Goal: Information Seeking & Learning: Check status

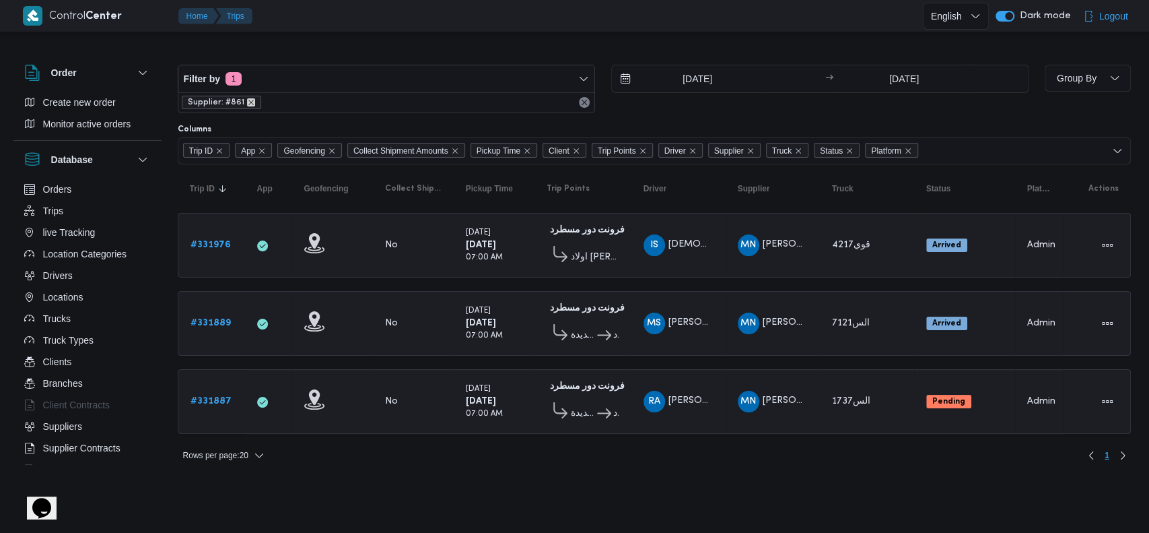
click at [248, 105] on icon "remove selected entity" at bounding box center [251, 102] width 8 height 8
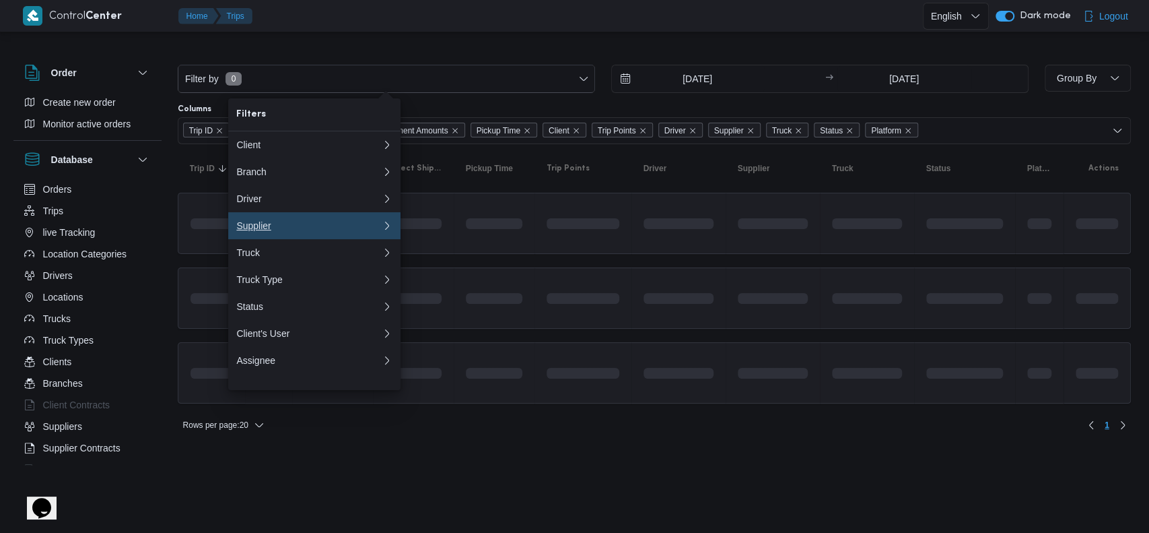
click at [284, 231] on div "Supplier" at bounding box center [306, 225] width 140 height 11
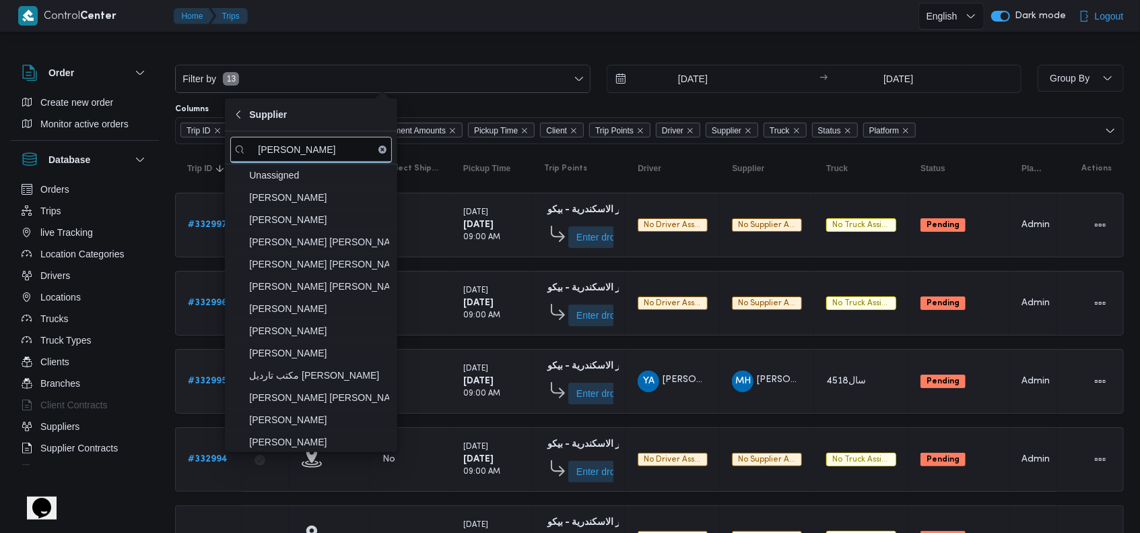
type input "عبدالقا"
click at [350, 440] on span "عبدالقادر عادل عبدالقادر الحسيني" at bounding box center [319, 442] width 140 height 16
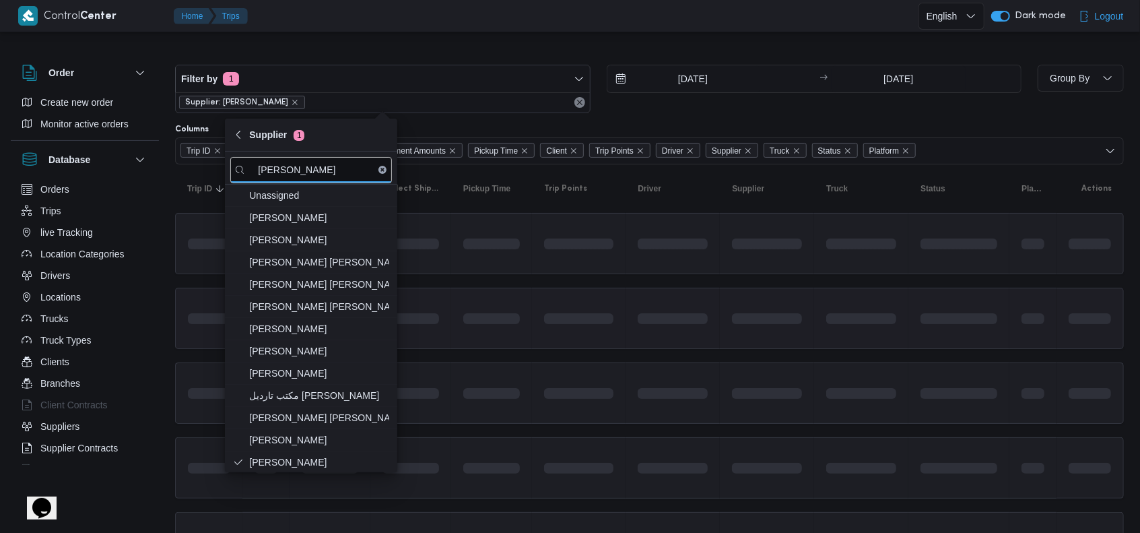
click at [641, 318] on span at bounding box center [636, 318] width 154 height 11
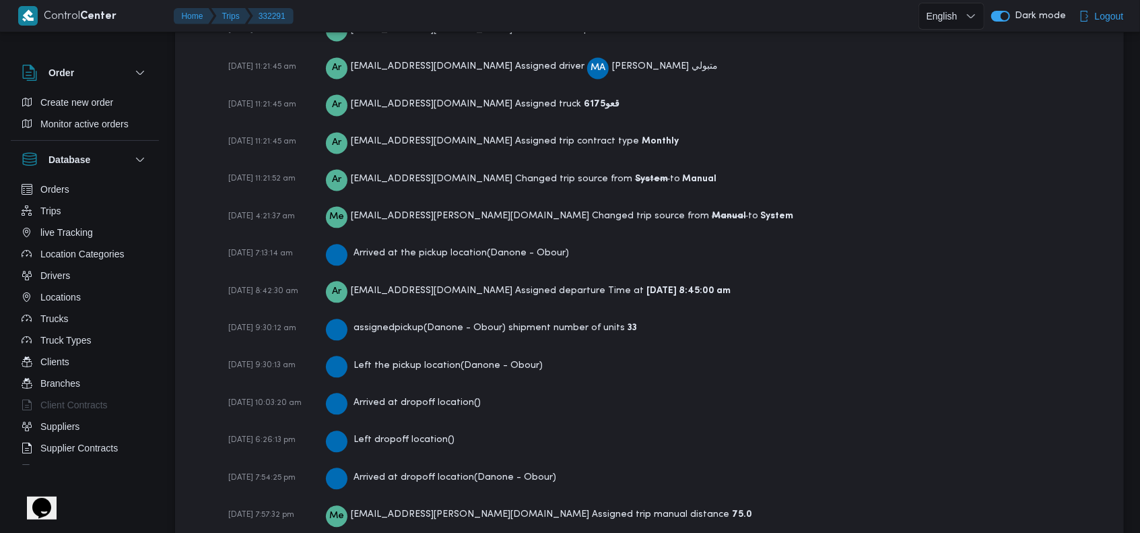
scroll to position [2020, 0]
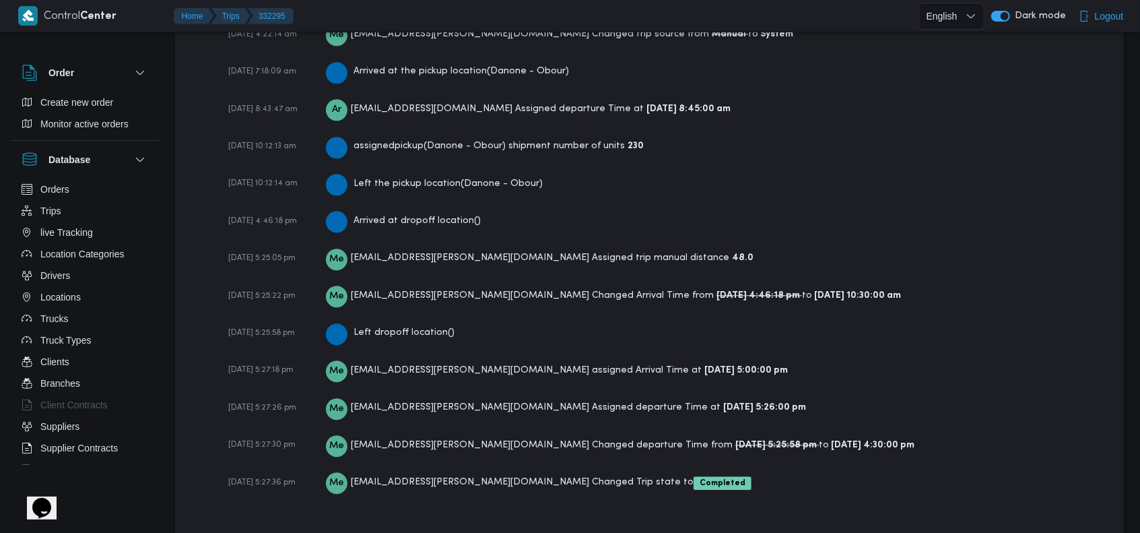
scroll to position [2135, 0]
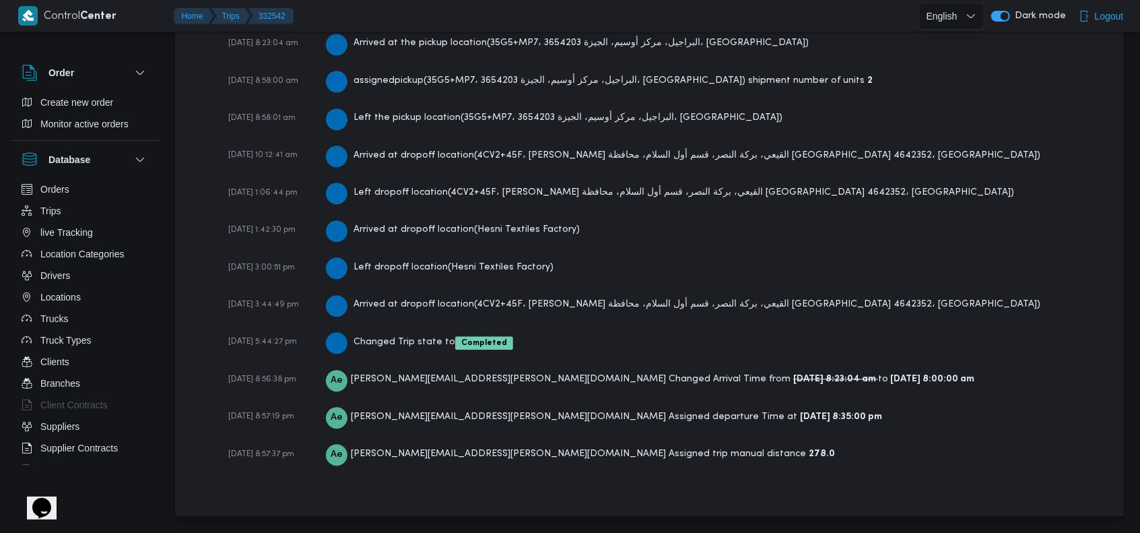
scroll to position [2242, 0]
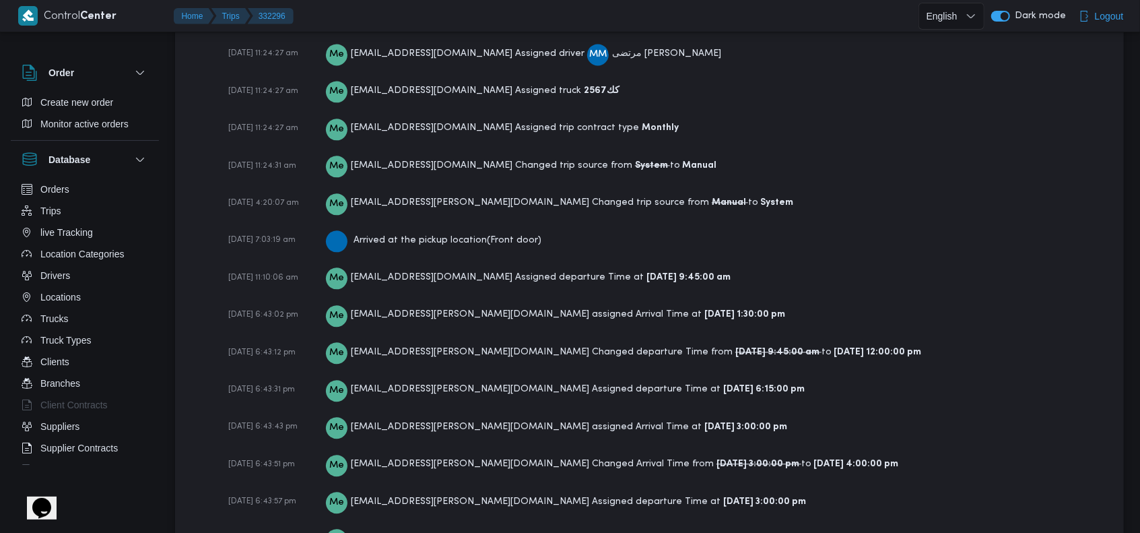
scroll to position [2064, 0]
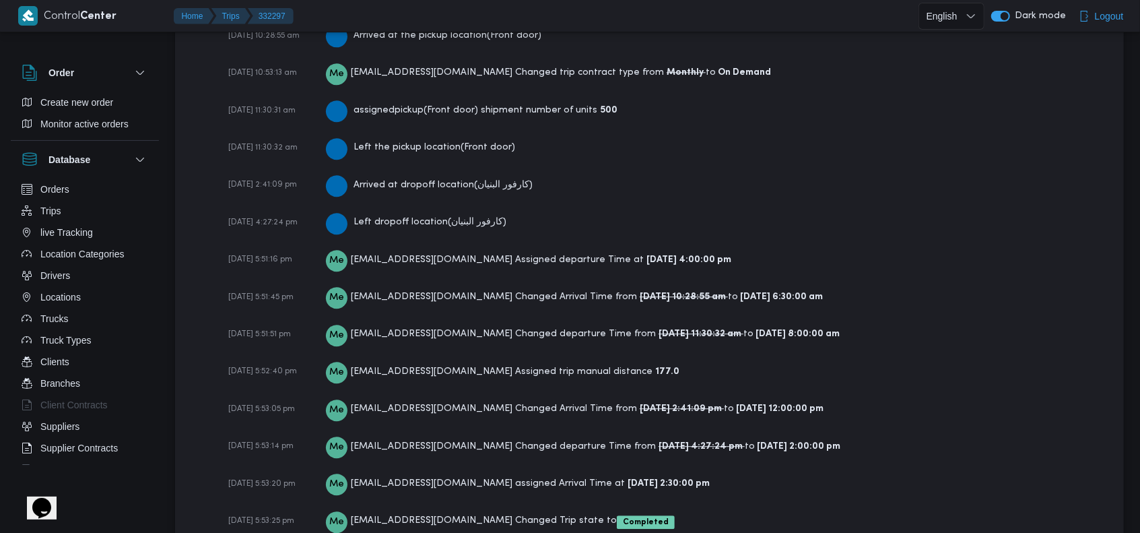
scroll to position [2375, 0]
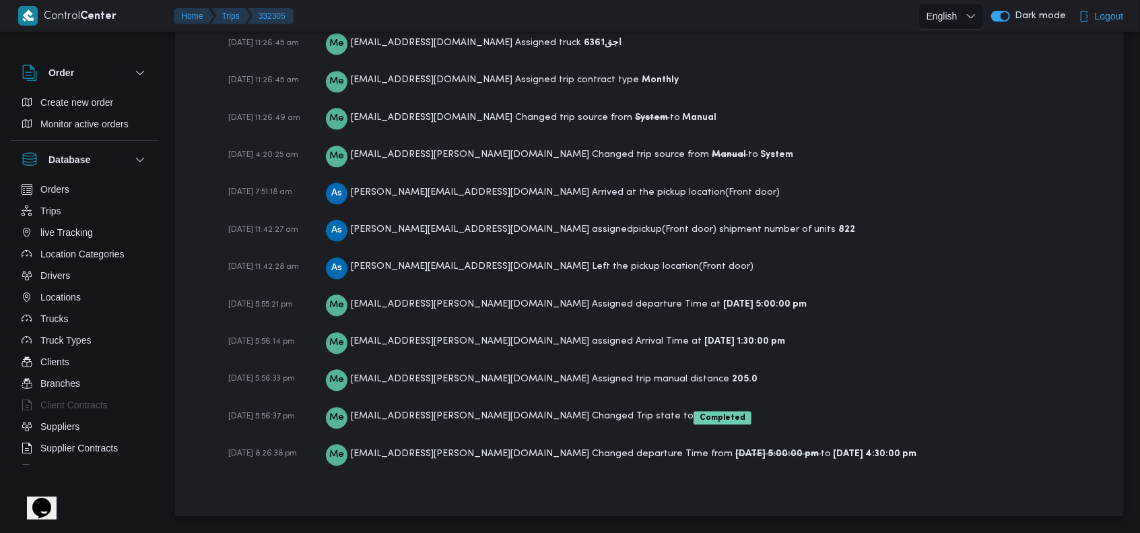
scroll to position [2072, 0]
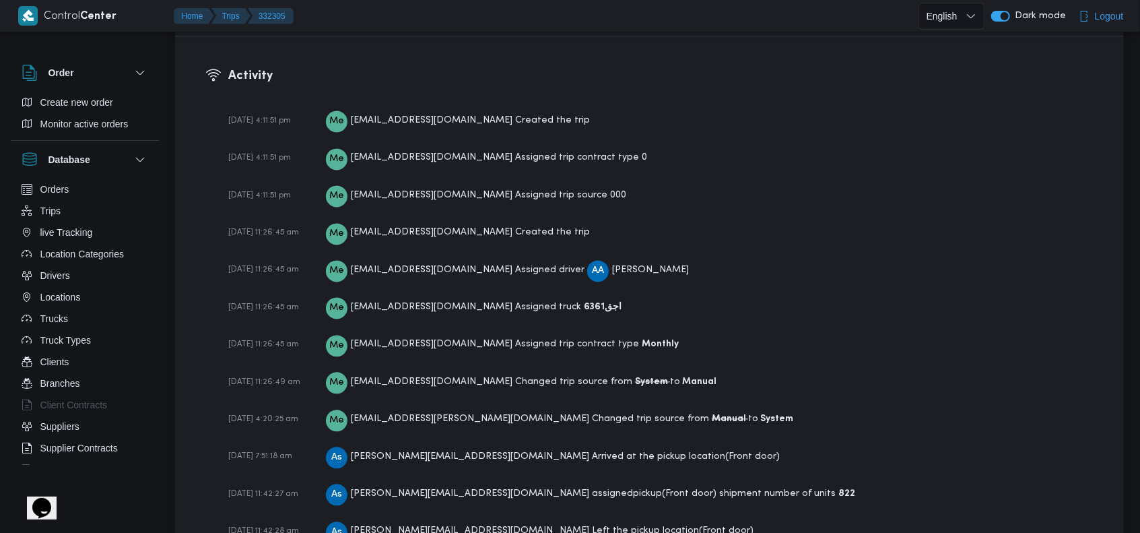
scroll to position [2072, 0]
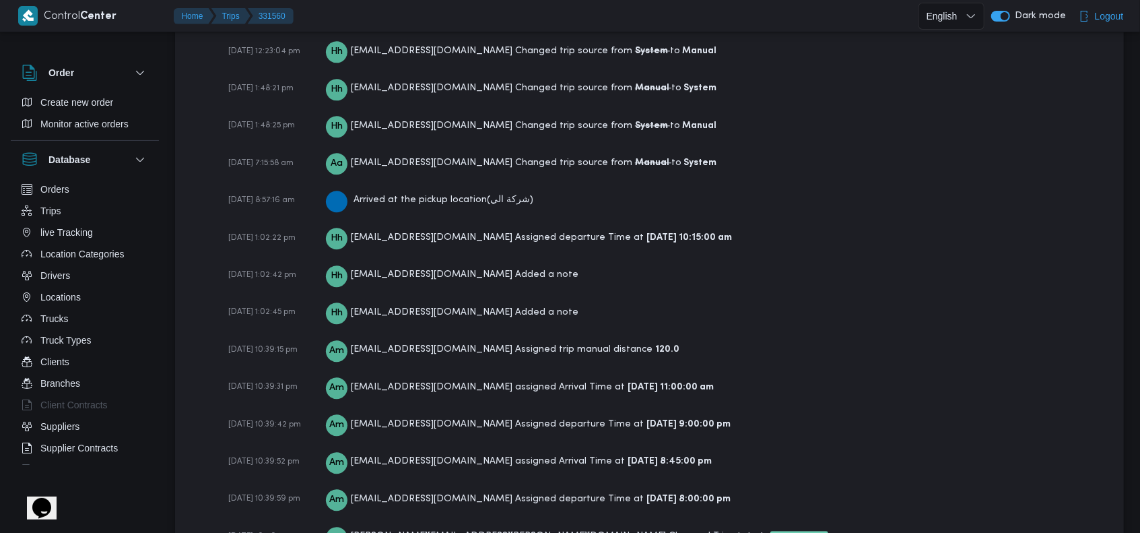
scroll to position [2261, 0]
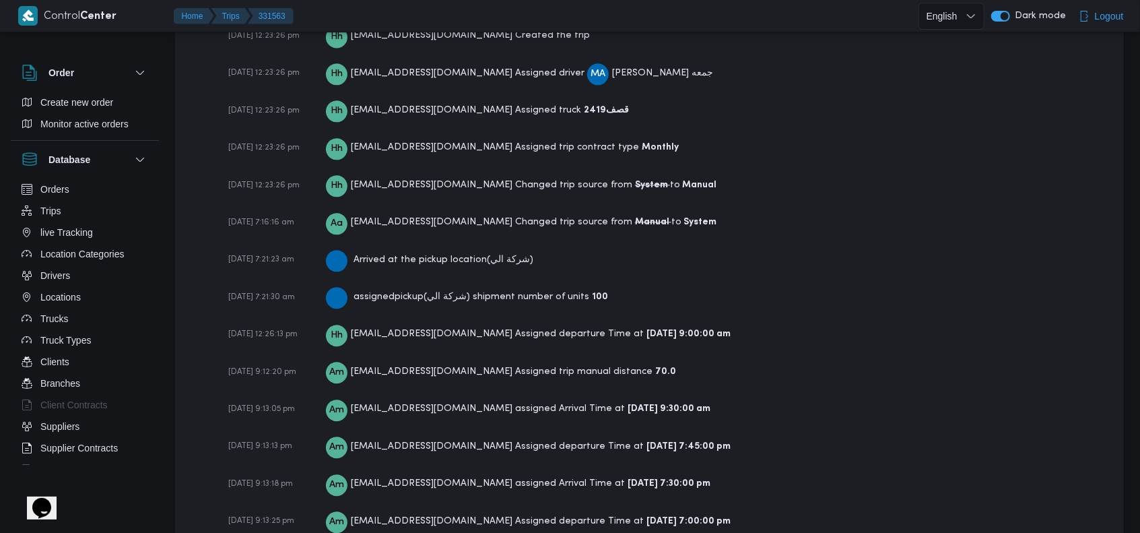
scroll to position [2146, 0]
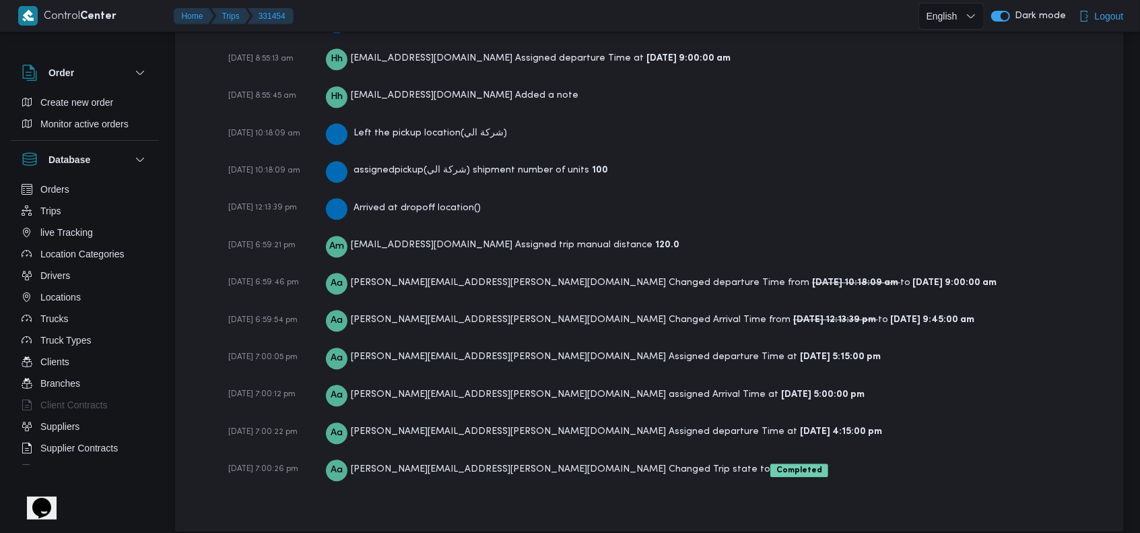
scroll to position [2298, 0]
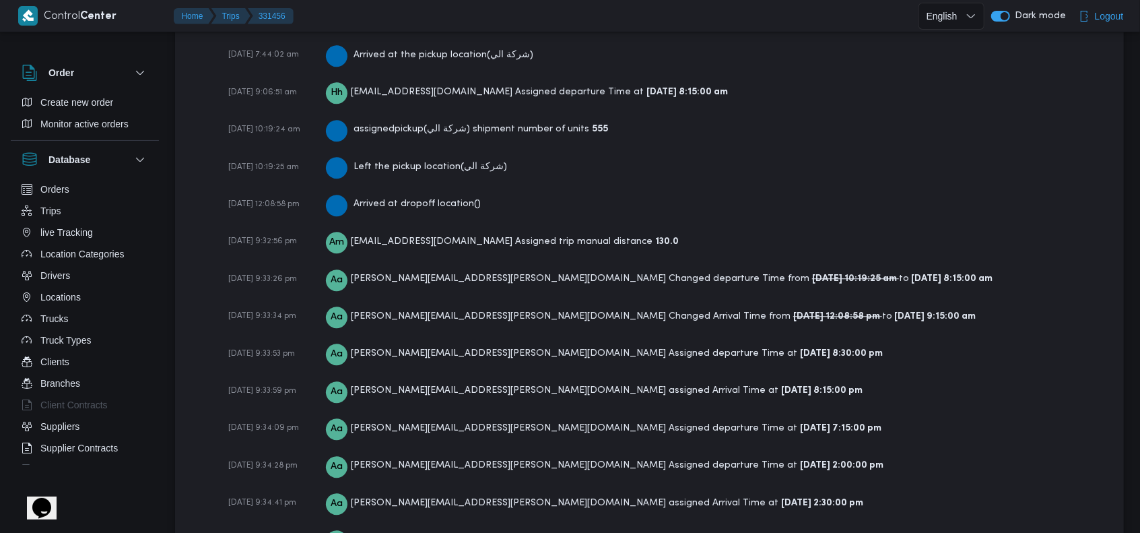
scroll to position [2321, 0]
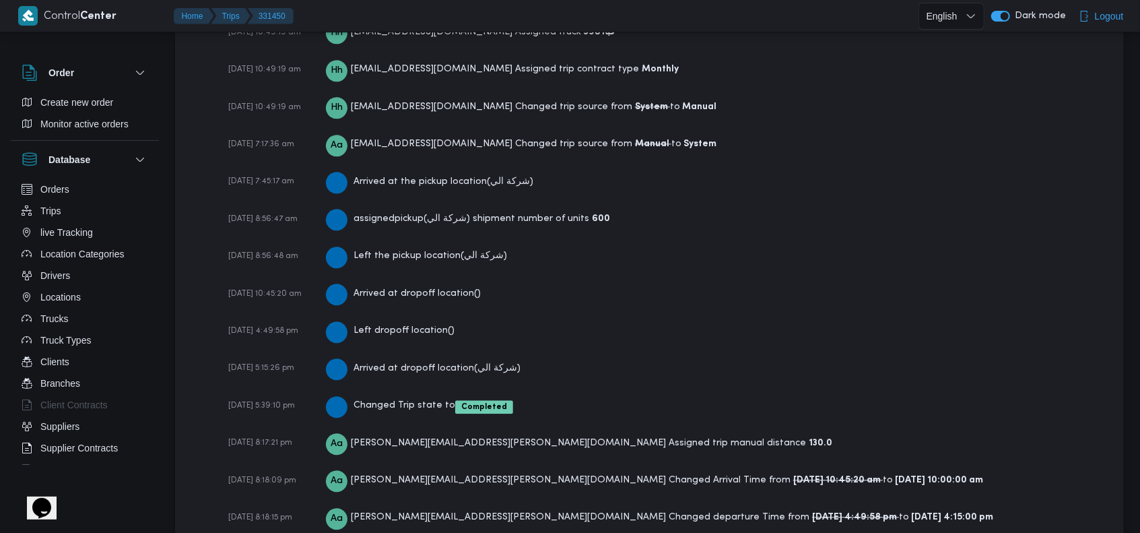
scroll to position [2184, 0]
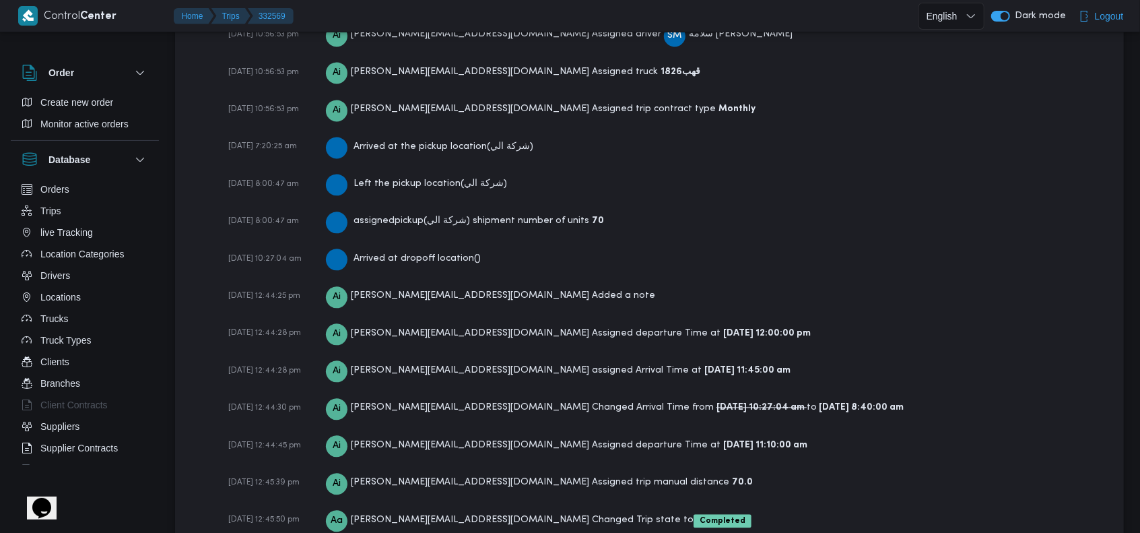
scroll to position [2020, 0]
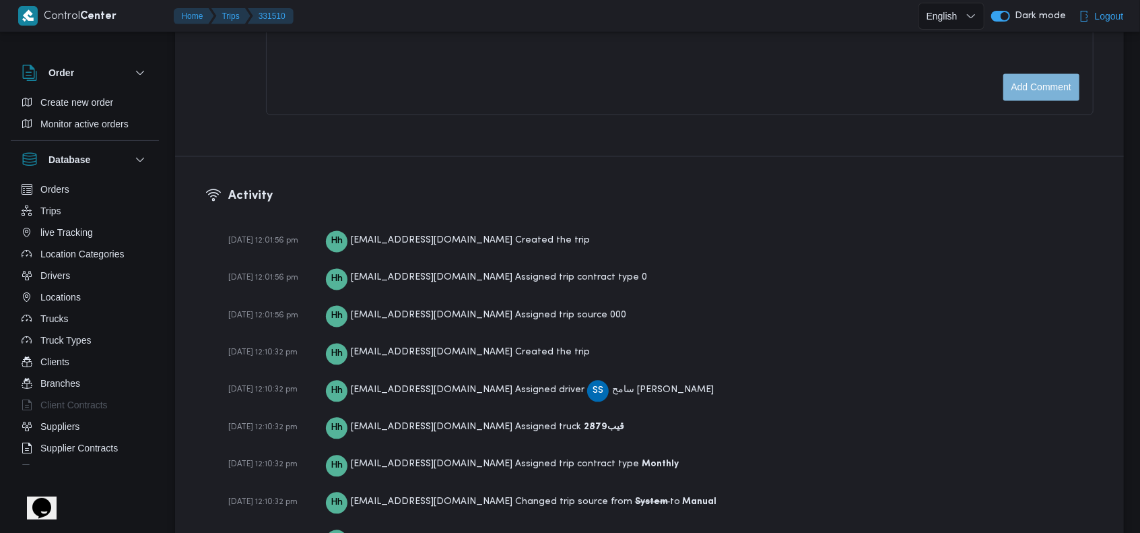
scroll to position [2244, 0]
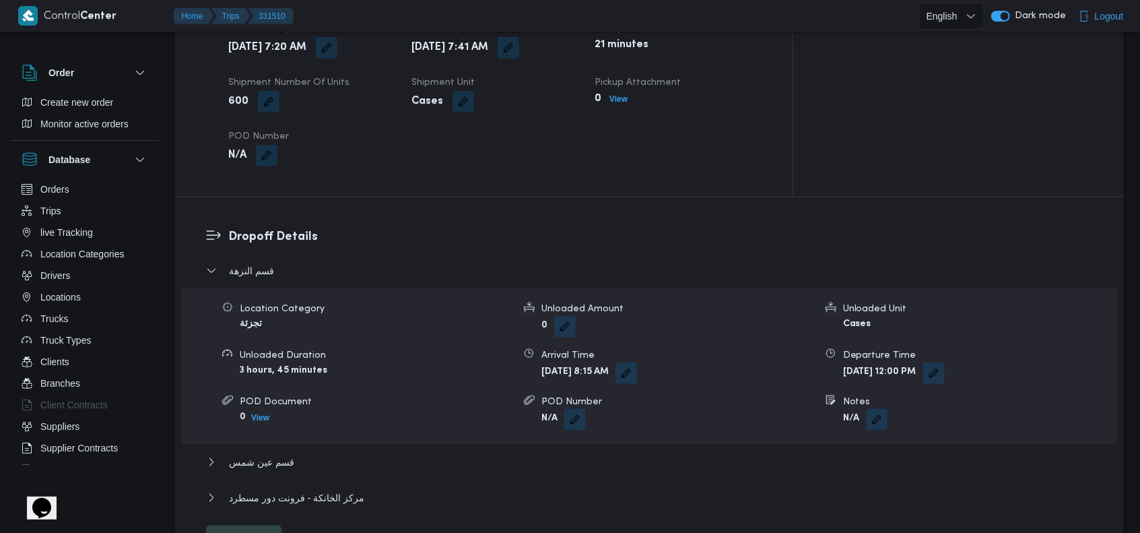
scroll to position [1218, 0]
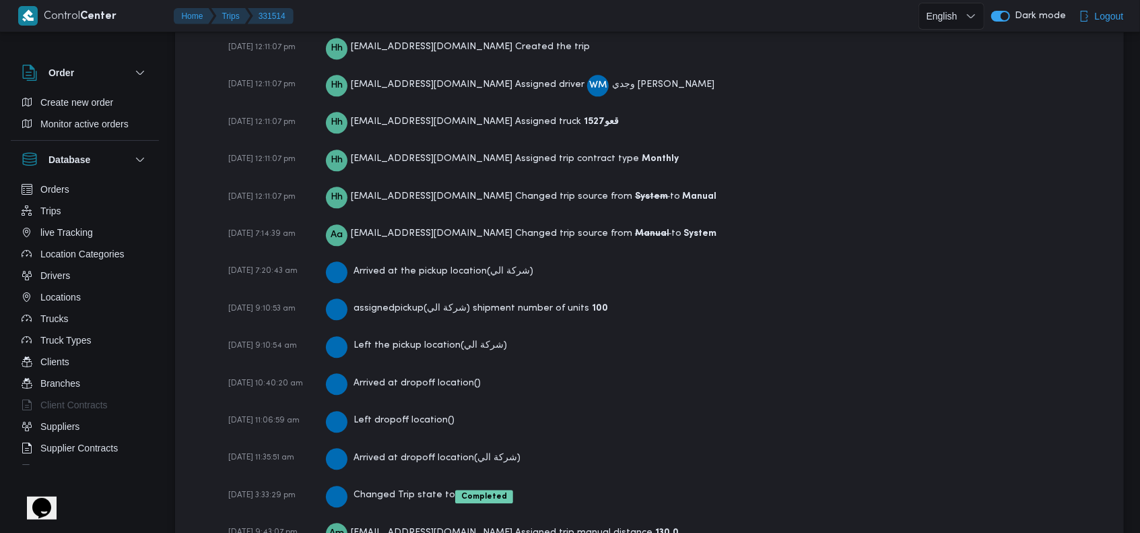
scroll to position [2261, 0]
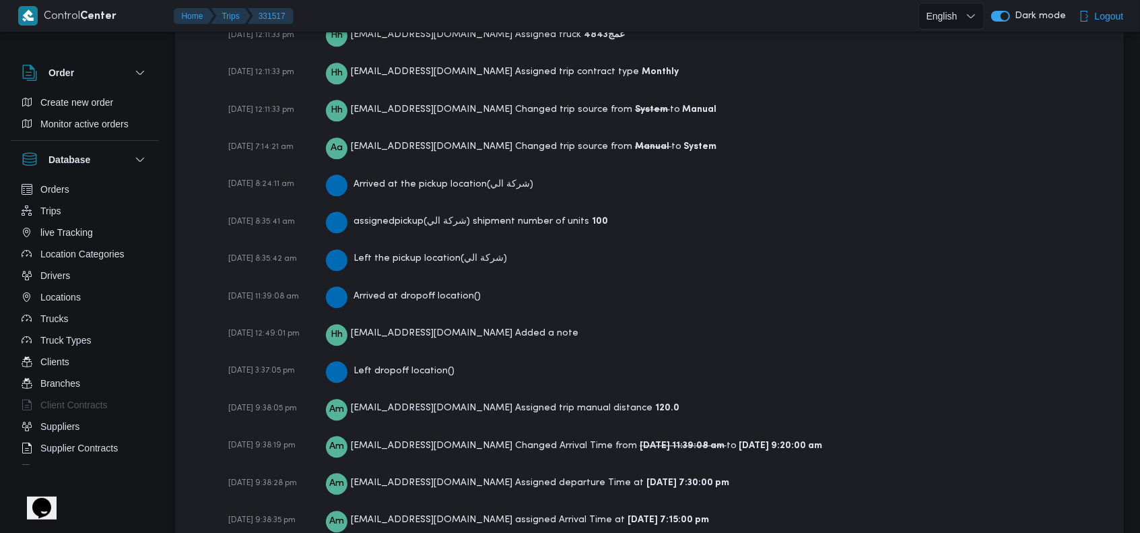
scroll to position [2244, 0]
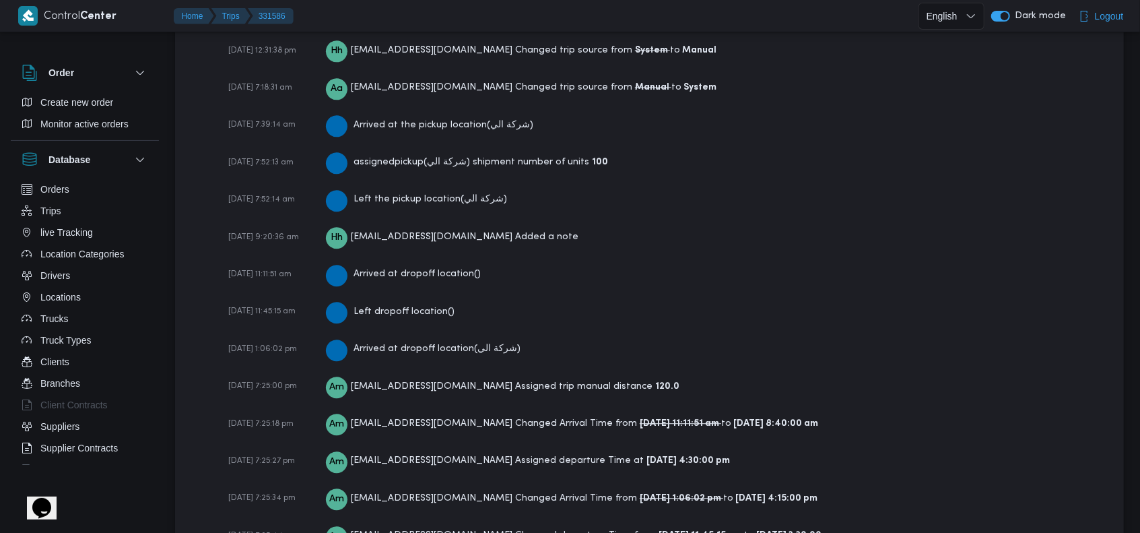
scroll to position [2298, 0]
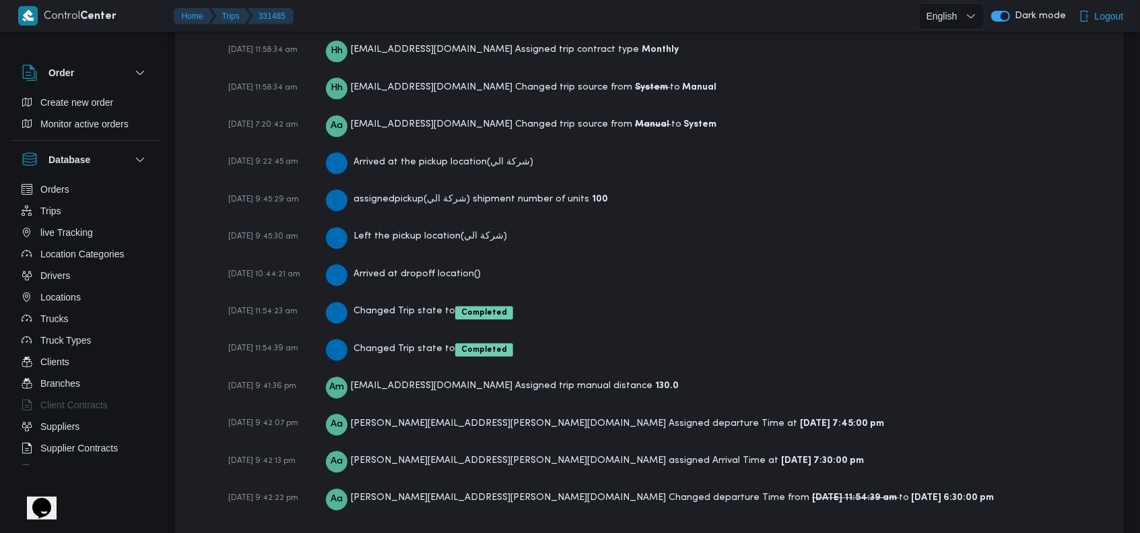
scroll to position [2184, 0]
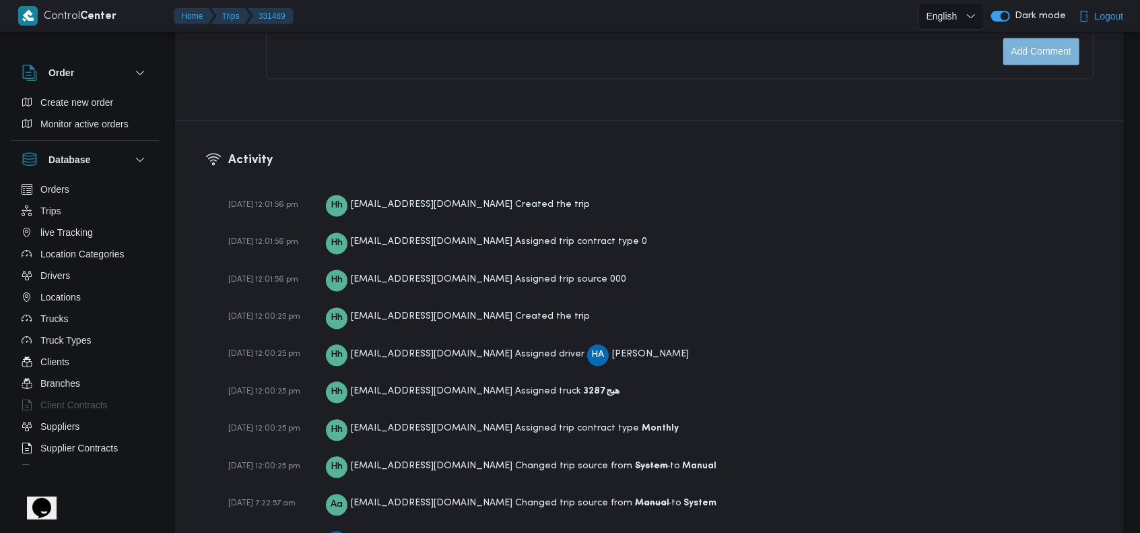
scroll to position [2146, 0]
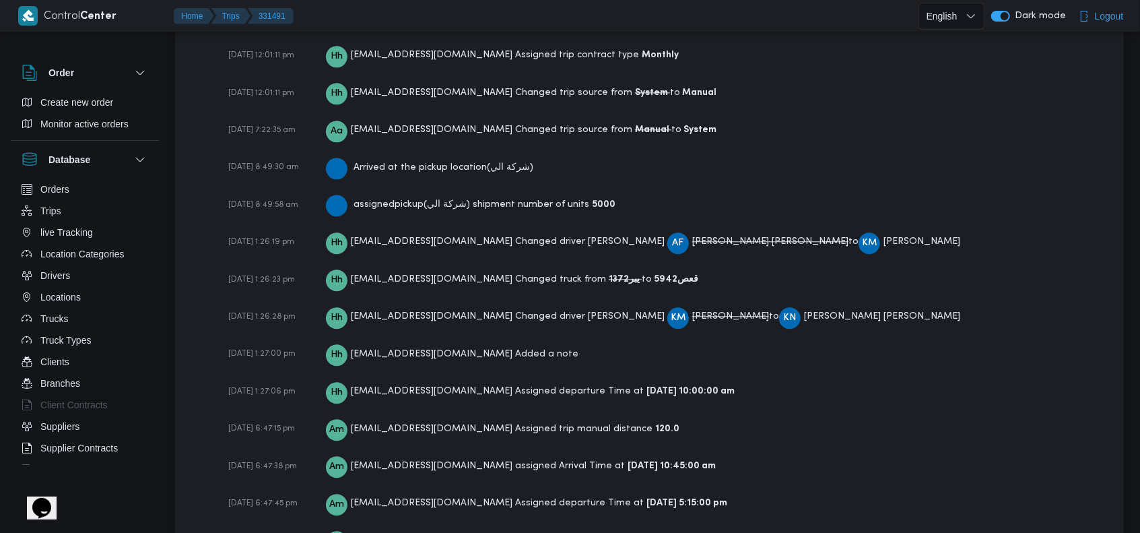
scroll to position [2119, 0]
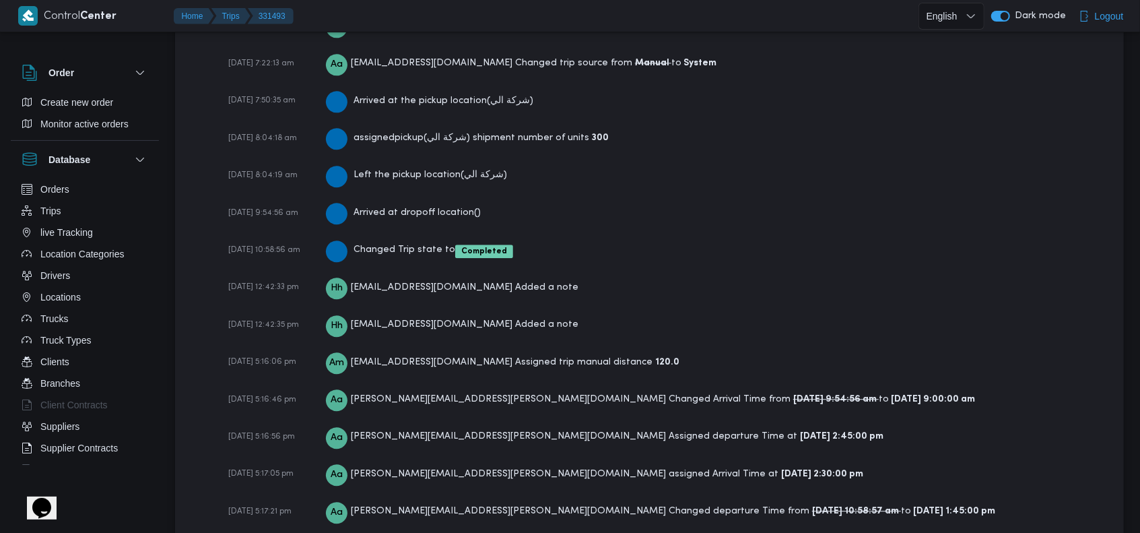
scroll to position [2261, 0]
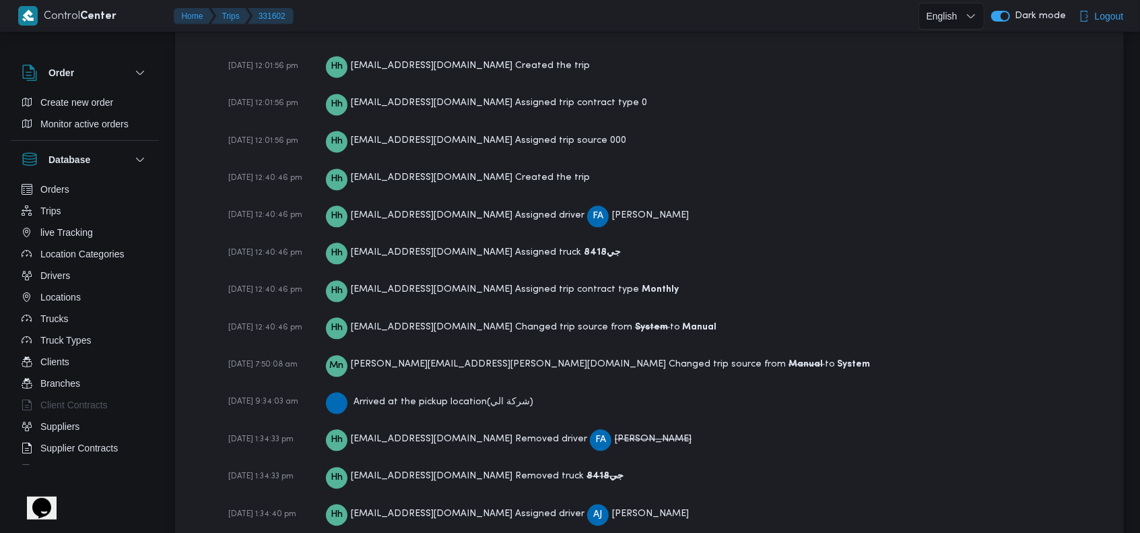
scroll to position [1885, 0]
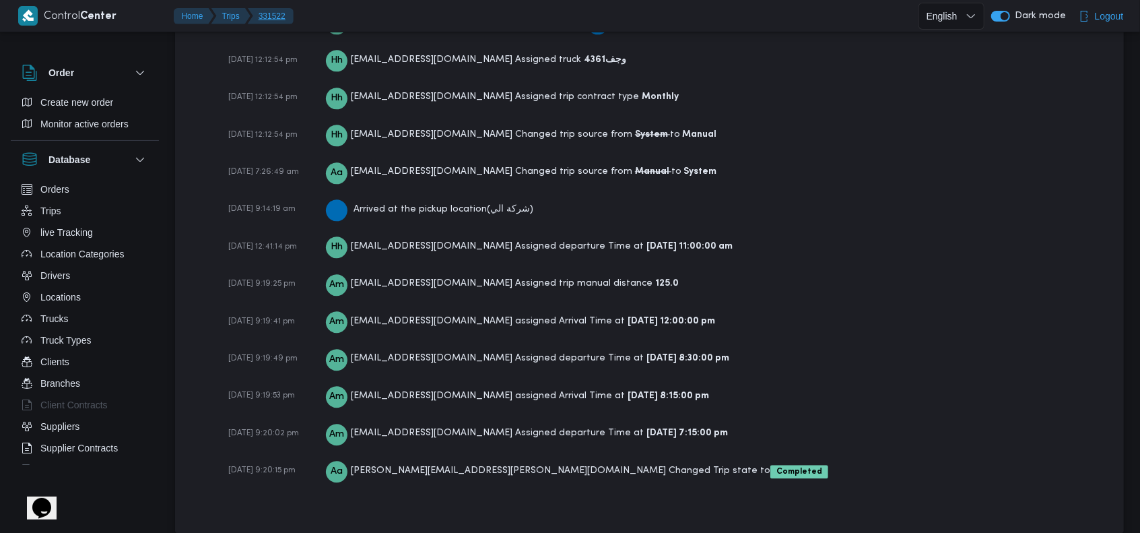
scroll to position [2108, 0]
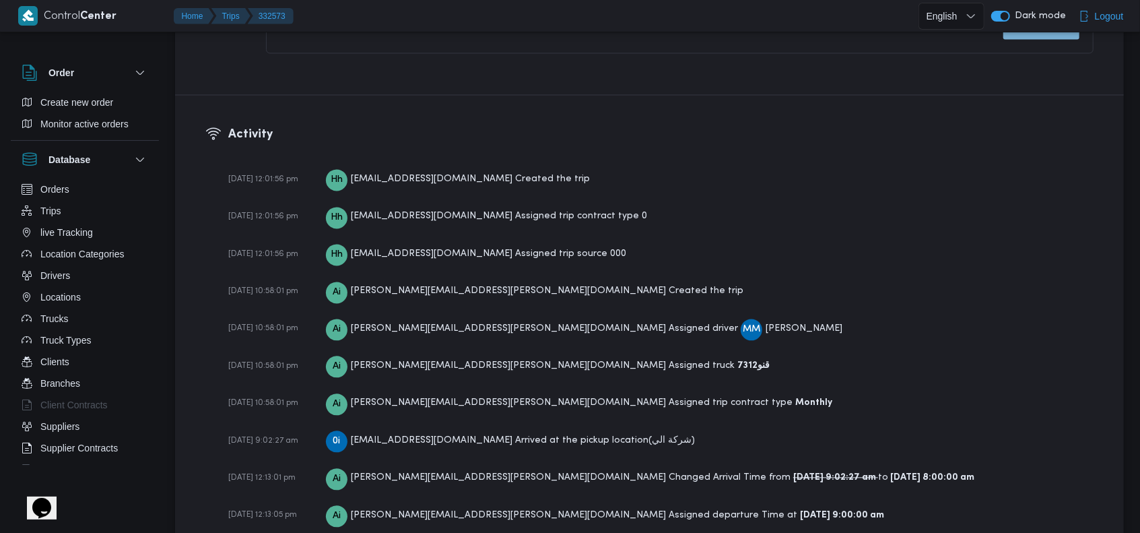
scroll to position [1955, 0]
